Goal: Task Accomplishment & Management: Manage account settings

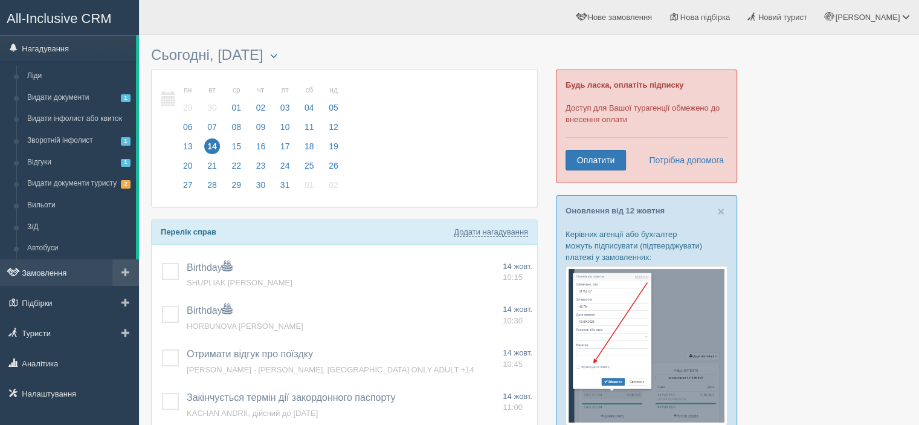
click at [45, 271] on link "Замовлення" at bounding box center [69, 272] width 139 height 27
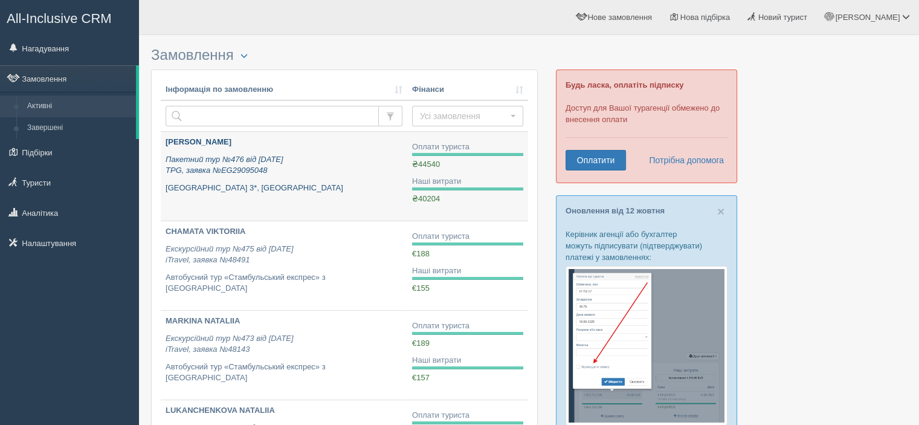
click at [324, 177] on div "[PERSON_NAME] Пакетний тур №476 від [DATE] TPG, заявка №EG29095048 [GEOGRAPHIC_…" at bounding box center [284, 165] width 237 height 57
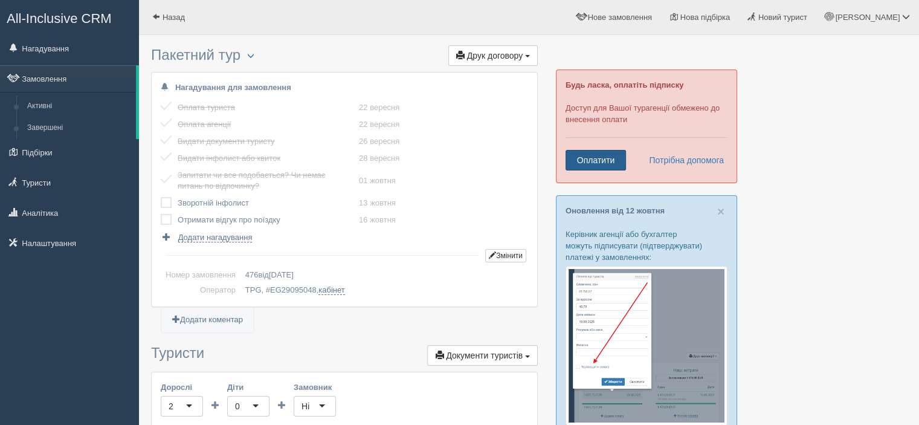
click at [607, 164] on link "Оплатити" at bounding box center [596, 160] width 60 height 21
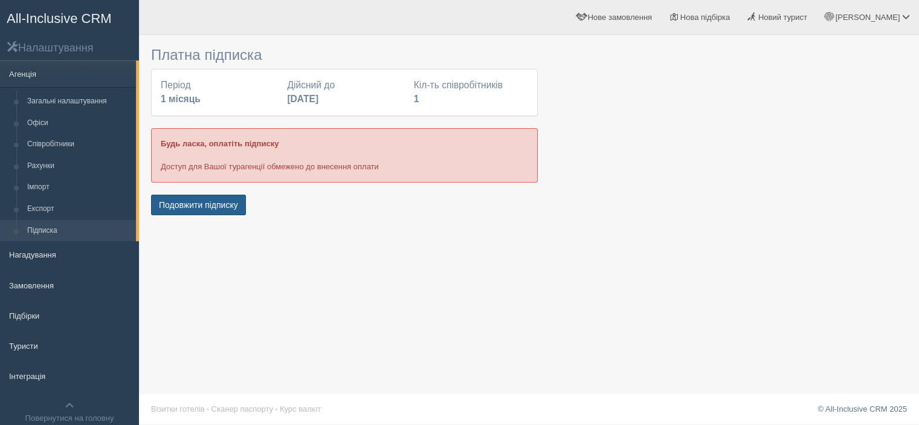
click at [212, 207] on button "Подовжити підписку" at bounding box center [198, 205] width 95 height 21
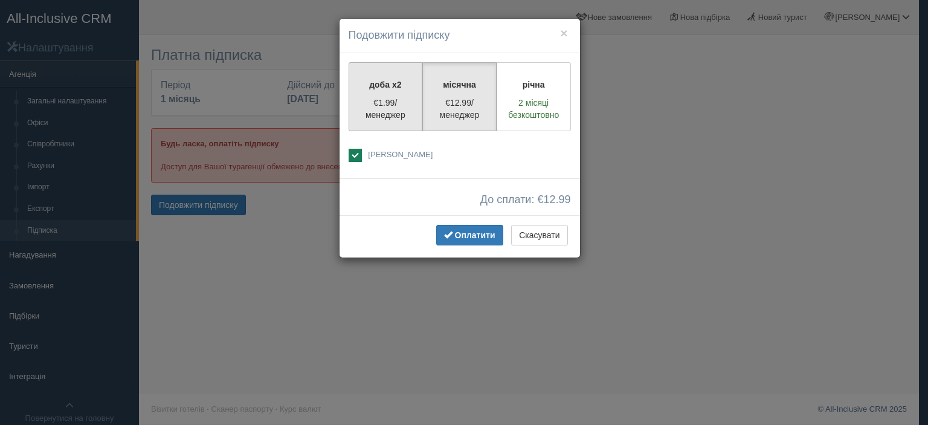
click at [386, 107] on p "€1.99/менеджер" at bounding box center [386, 109] width 59 height 24
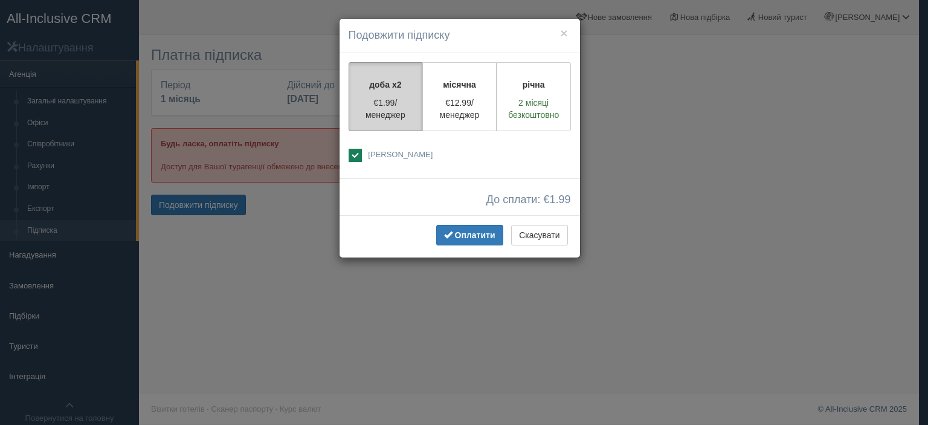
radio input "true"
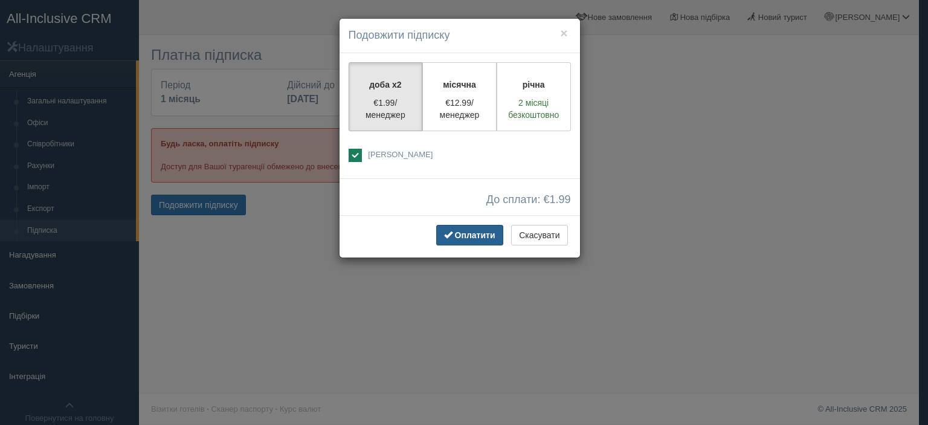
click at [461, 236] on span "Оплатити" at bounding box center [475, 235] width 40 height 10
